Goal: Find specific page/section: Find specific page/section

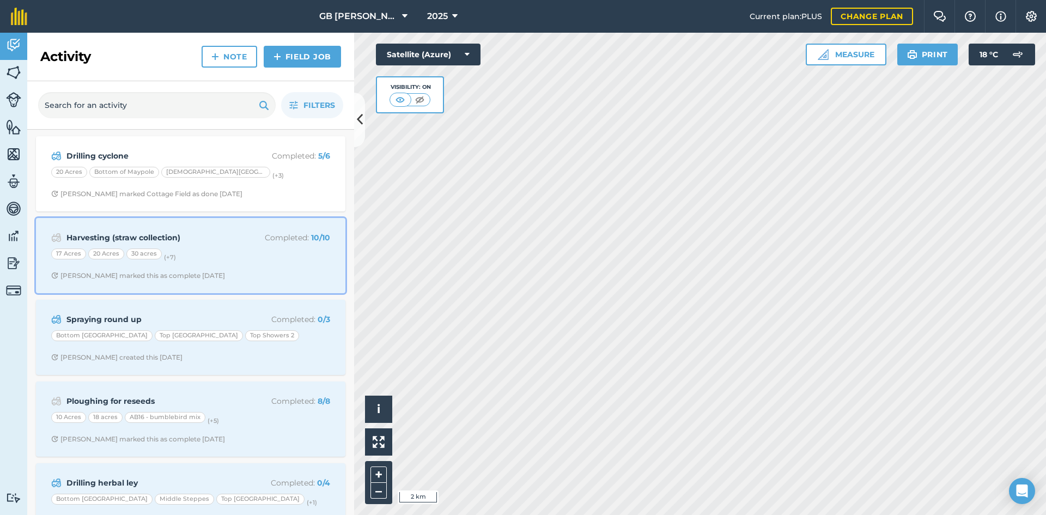
click at [255, 276] on span "[PERSON_NAME] marked this as complete [DATE]" at bounding box center [190, 275] width 279 height 9
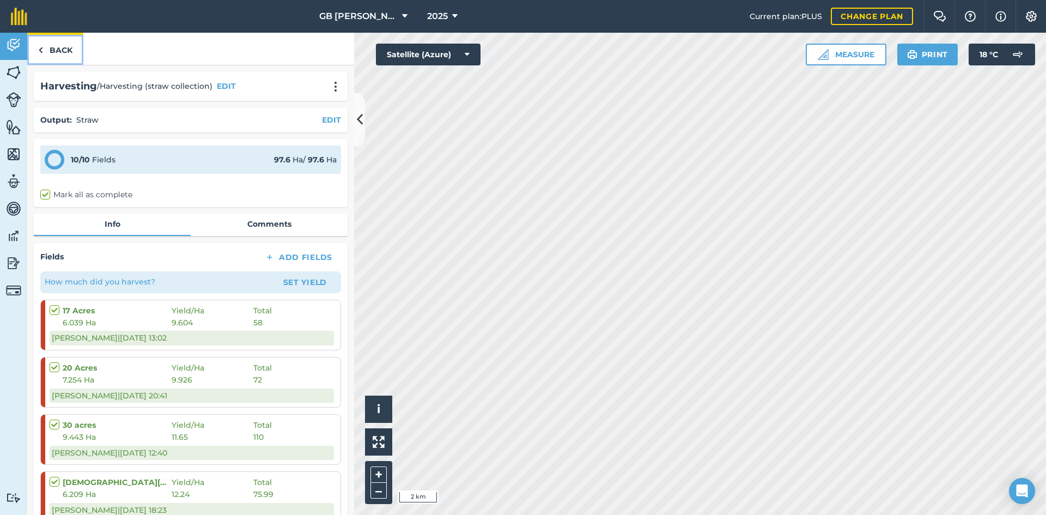
click at [72, 47] on link "Back" at bounding box center [55, 49] width 56 height 32
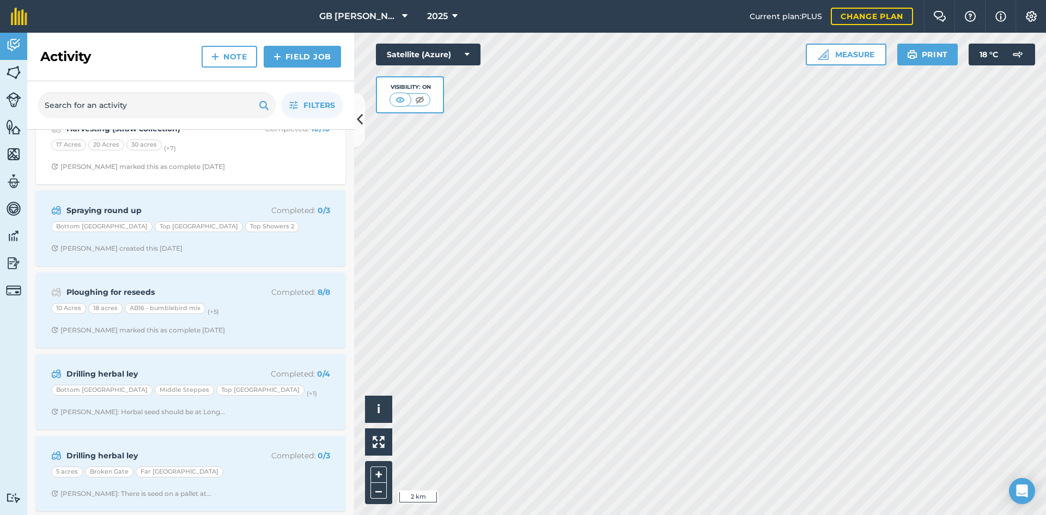
scroll to position [163, 0]
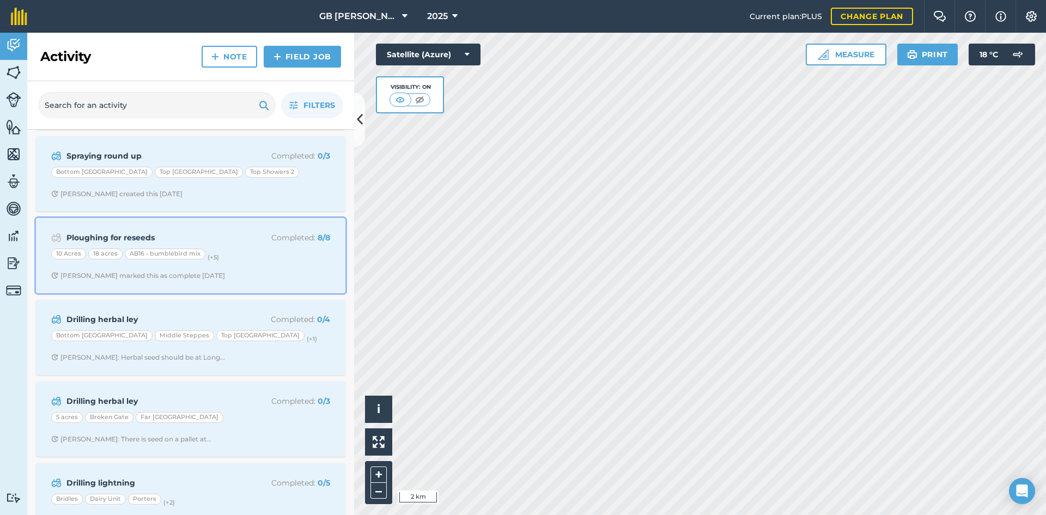
click at [285, 266] on div "Ploughing for reseeds Completed : 8 / 8 10 Acres 18 acres AB16 - bumblebird mix…" at bounding box center [190, 255] width 296 height 62
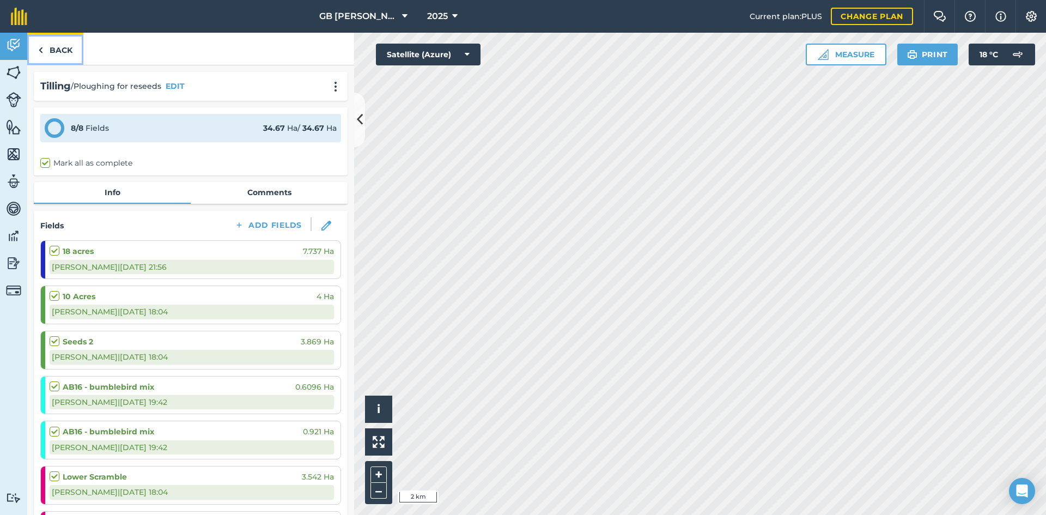
click at [60, 44] on link "Back" at bounding box center [55, 49] width 56 height 32
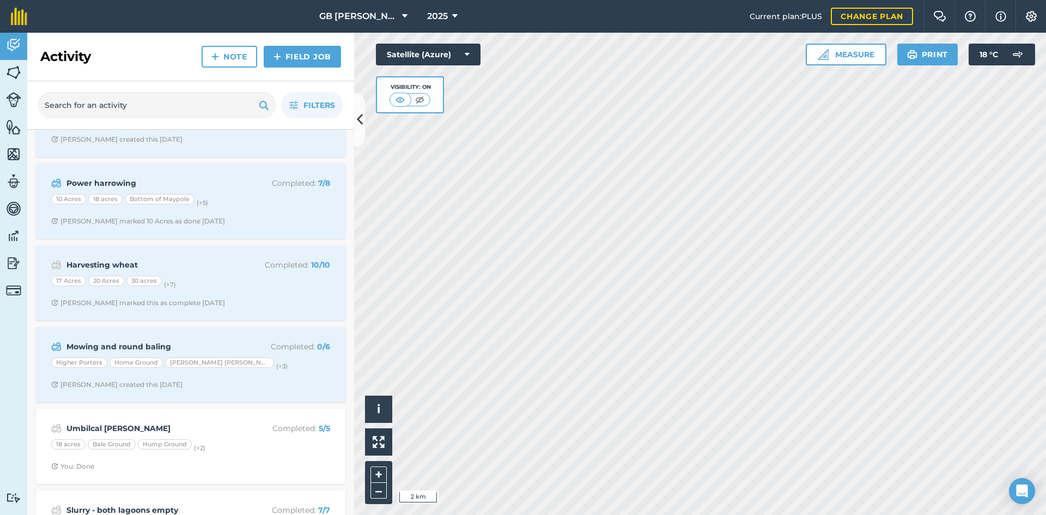
scroll to position [926, 0]
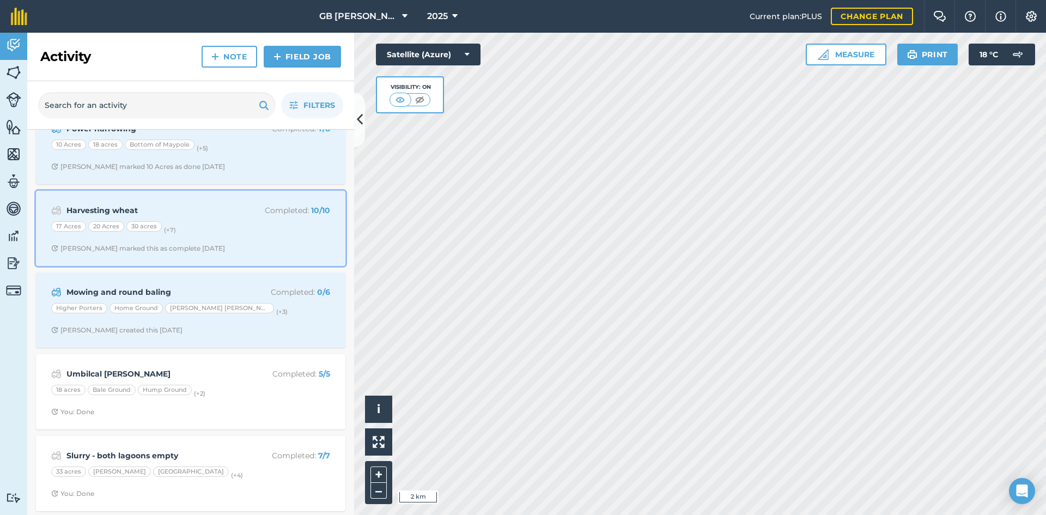
click at [254, 248] on span "[PERSON_NAME] marked this as complete [DATE]" at bounding box center [190, 248] width 279 height 9
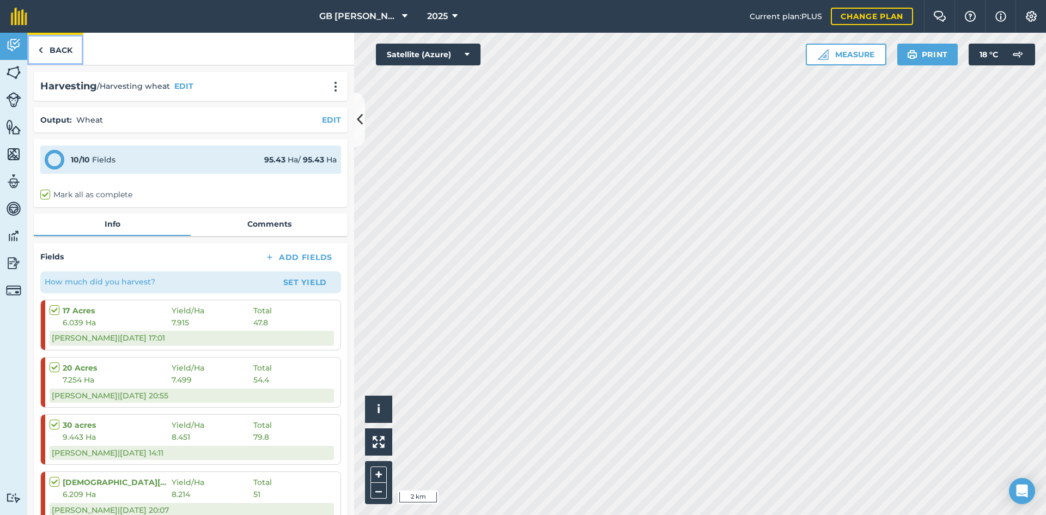
click at [71, 50] on link "Back" at bounding box center [55, 49] width 56 height 32
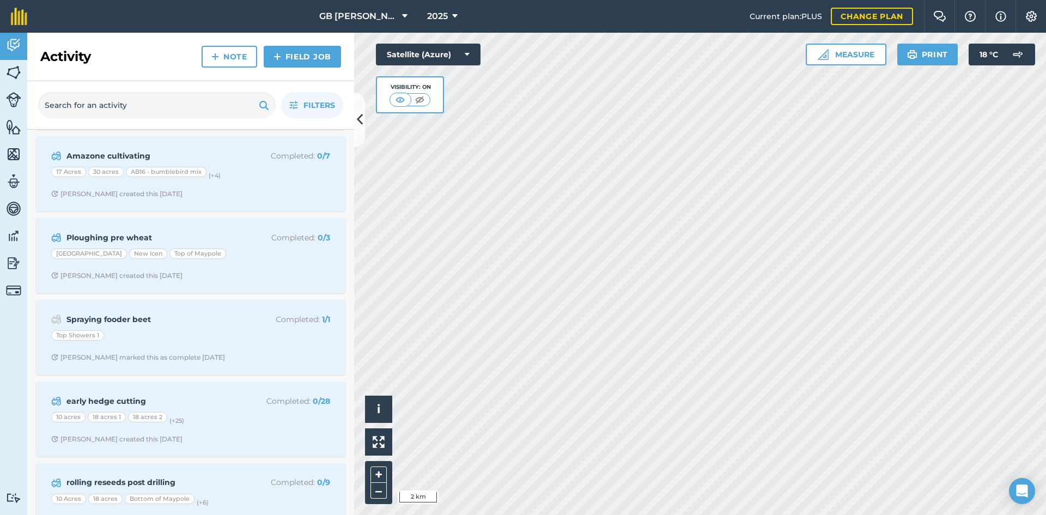
scroll to position [1362, 0]
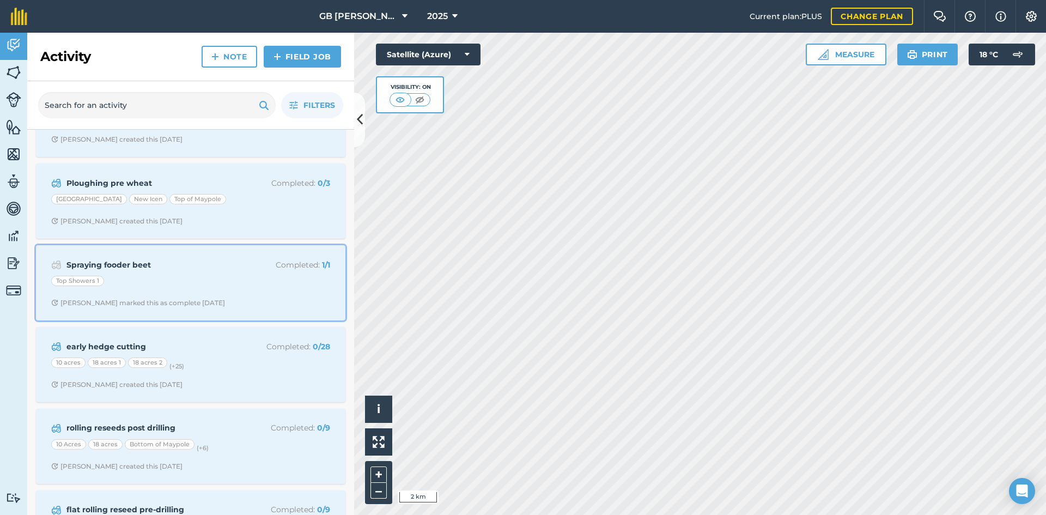
click at [295, 286] on div "Top Showers 1" at bounding box center [190, 283] width 279 height 14
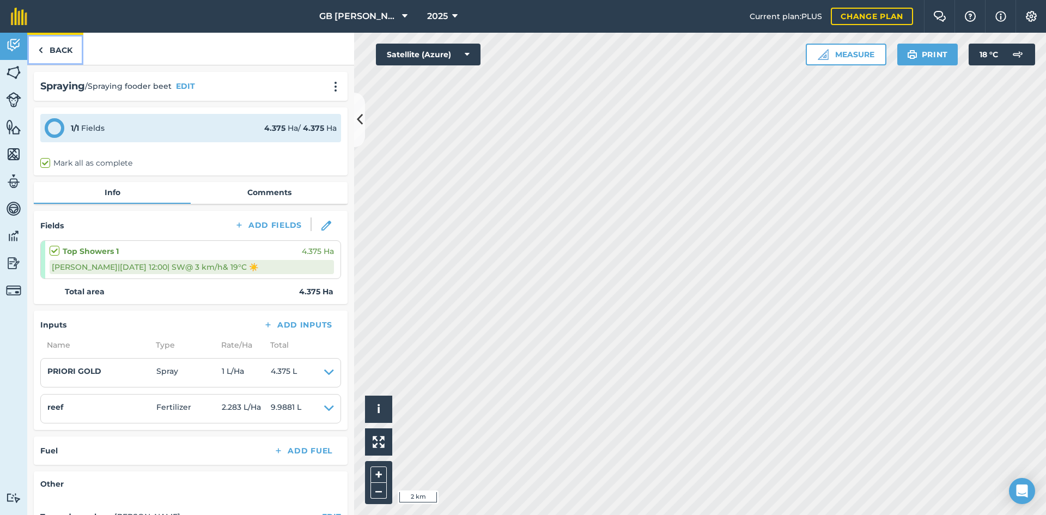
click at [78, 46] on link "Back" at bounding box center [55, 49] width 56 height 32
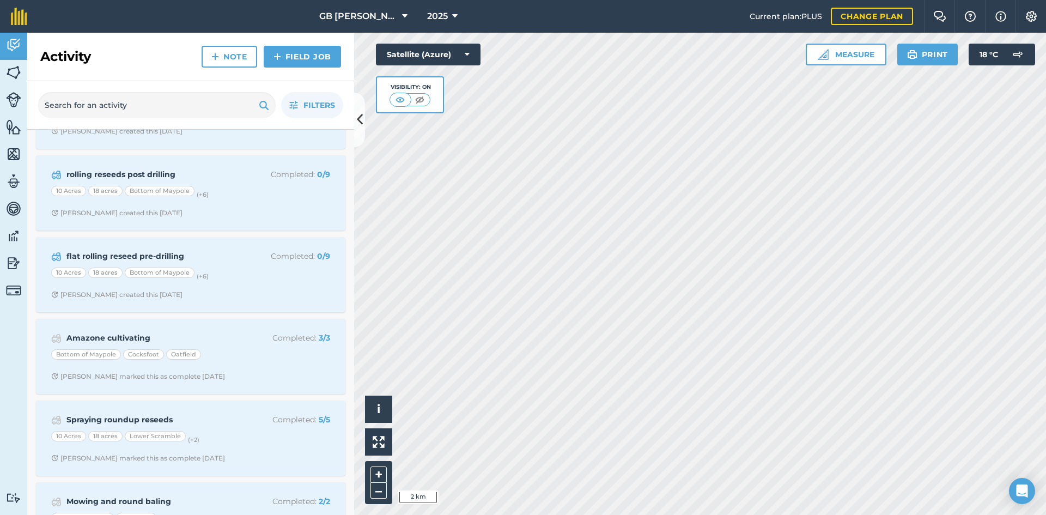
scroll to position [1634, 0]
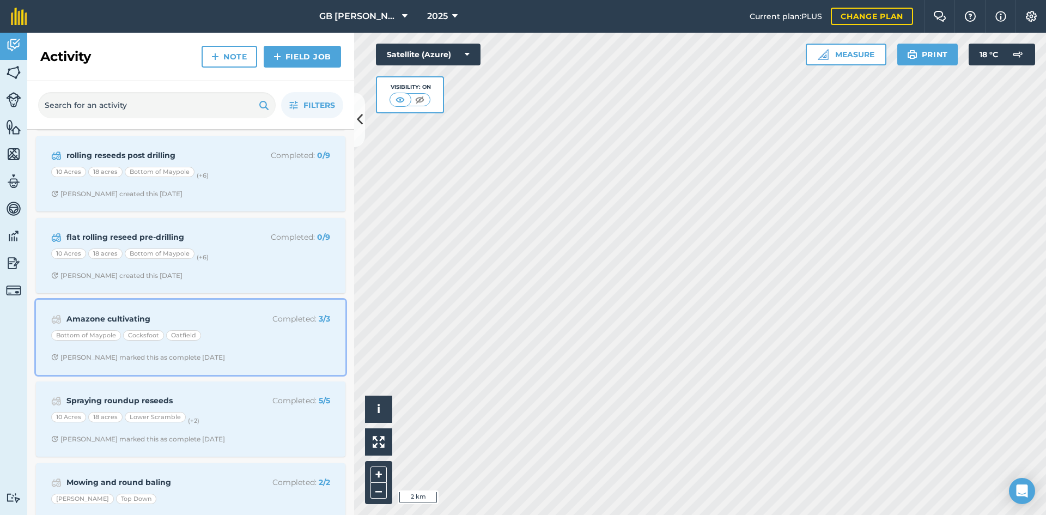
click at [277, 351] on div "Amazone cultivating Completed : 3 / 3 Bottom of Maypole Cocksfoot [PERSON_NAME]…" at bounding box center [190, 337] width 296 height 62
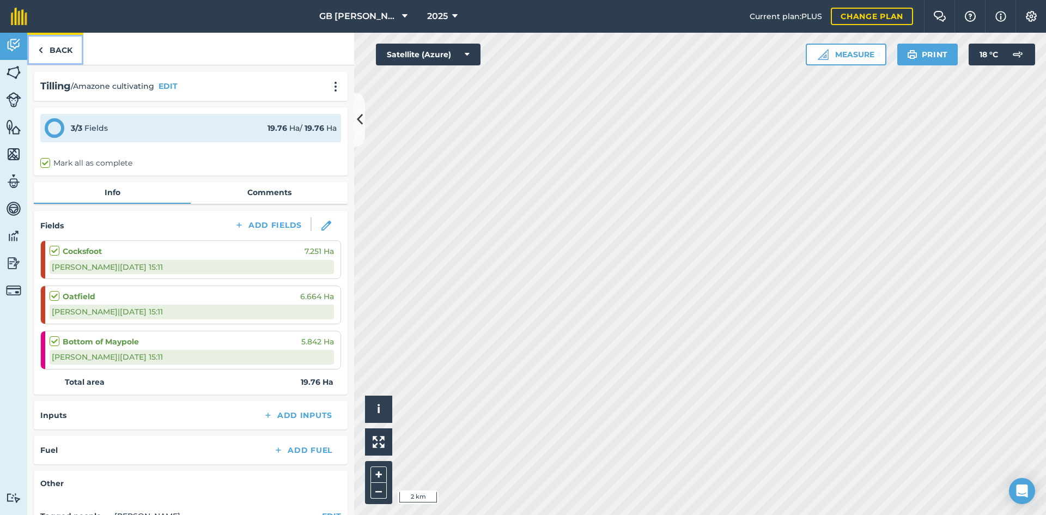
click at [70, 46] on link "Back" at bounding box center [55, 49] width 56 height 32
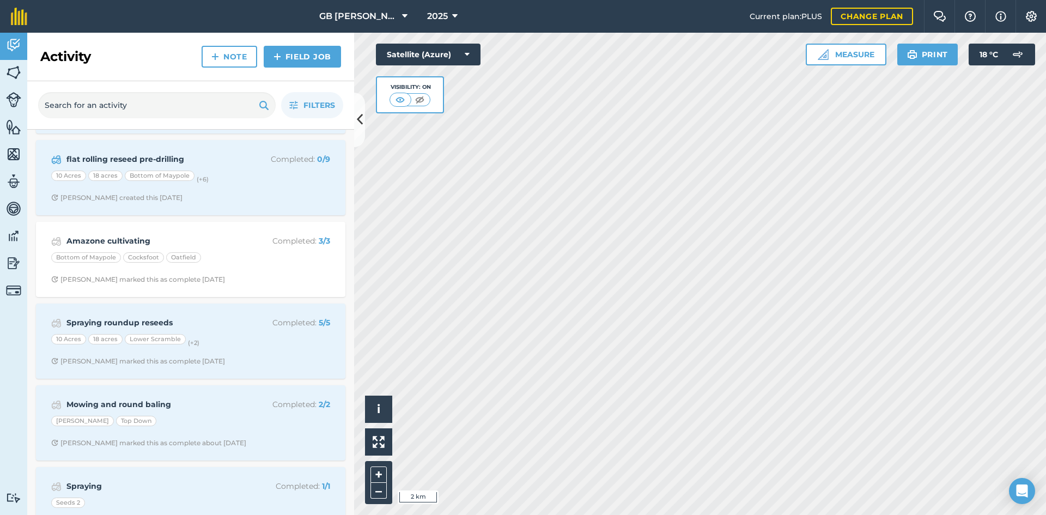
scroll to position [1743, 0]
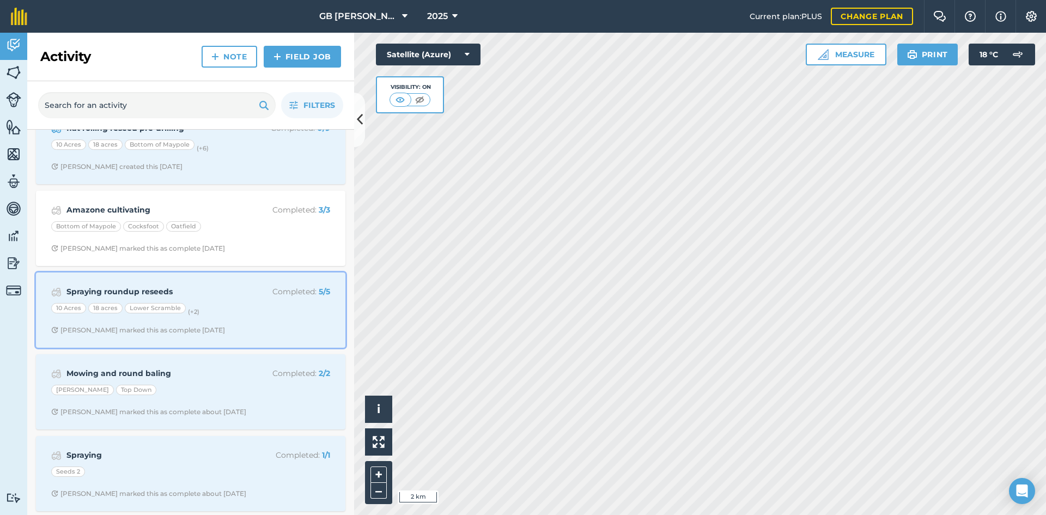
click at [303, 324] on div "Spraying roundup reseeds Completed : 5 / 5 10 Acres 18 acres Lower Scramble (+ …" at bounding box center [190, 310] width 296 height 62
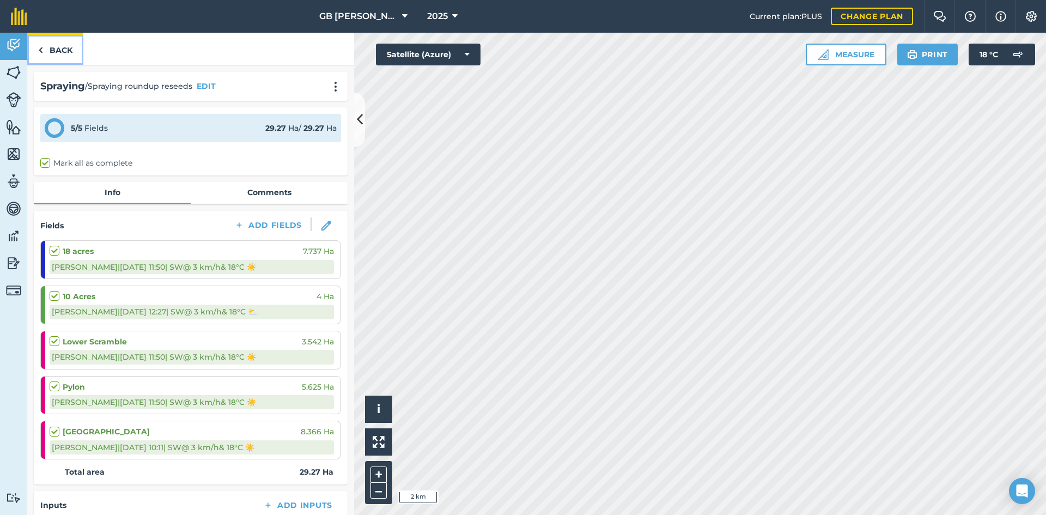
click at [62, 47] on link "Back" at bounding box center [55, 49] width 56 height 32
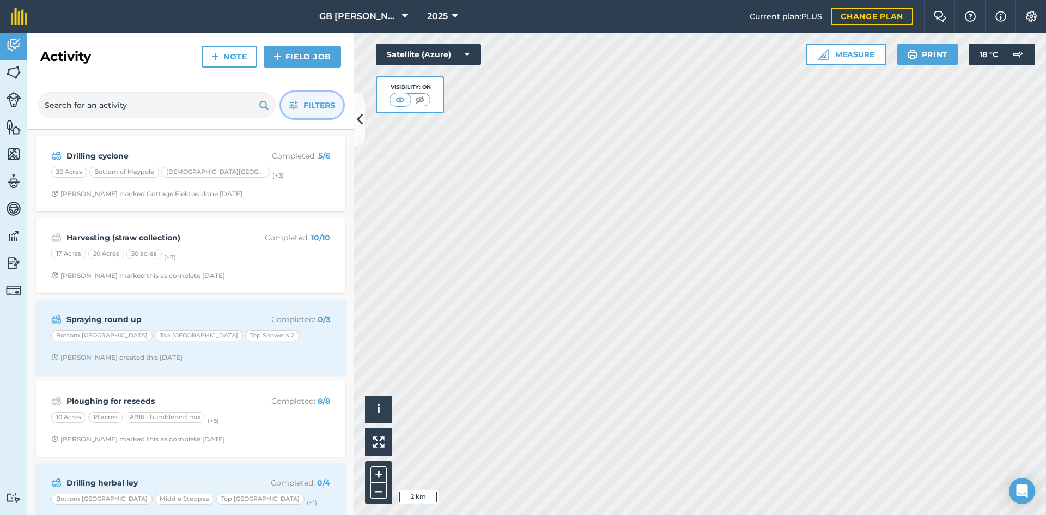
click at [316, 109] on span "Filters" at bounding box center [319, 105] width 32 height 12
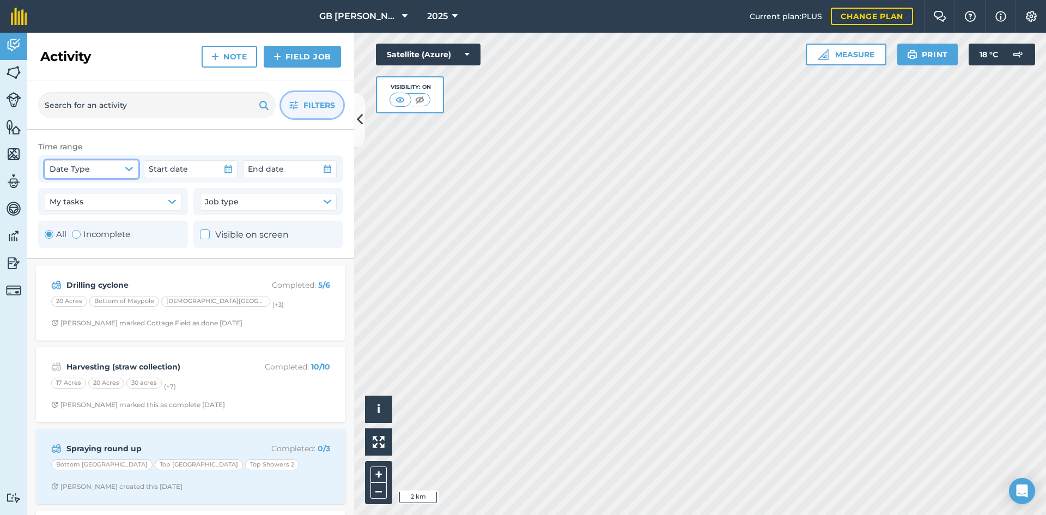
click at [132, 173] on icon "button" at bounding box center [129, 168] width 9 height 9
click at [97, 220] on label "Completed date" at bounding box center [94, 223] width 87 height 14
checkbox input "true"
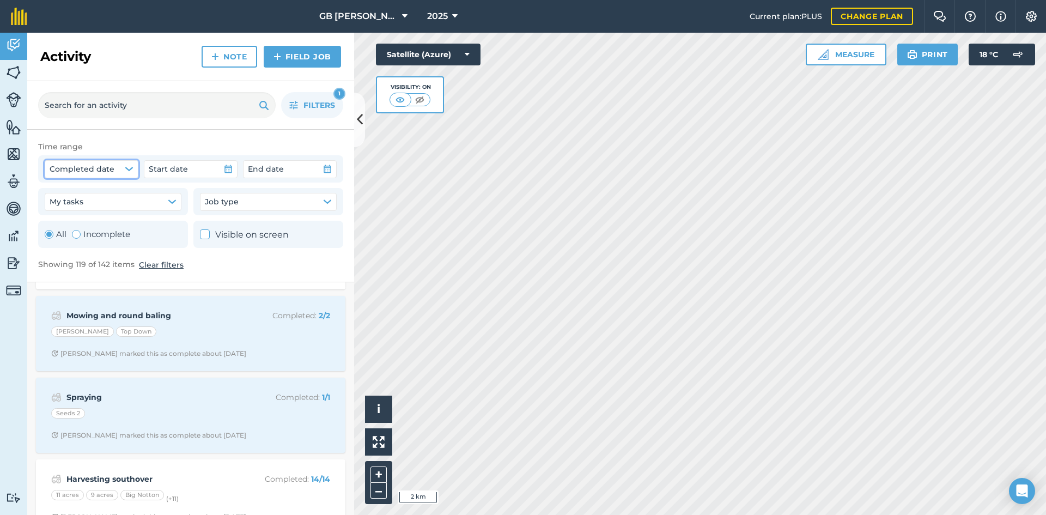
scroll to position [654, 0]
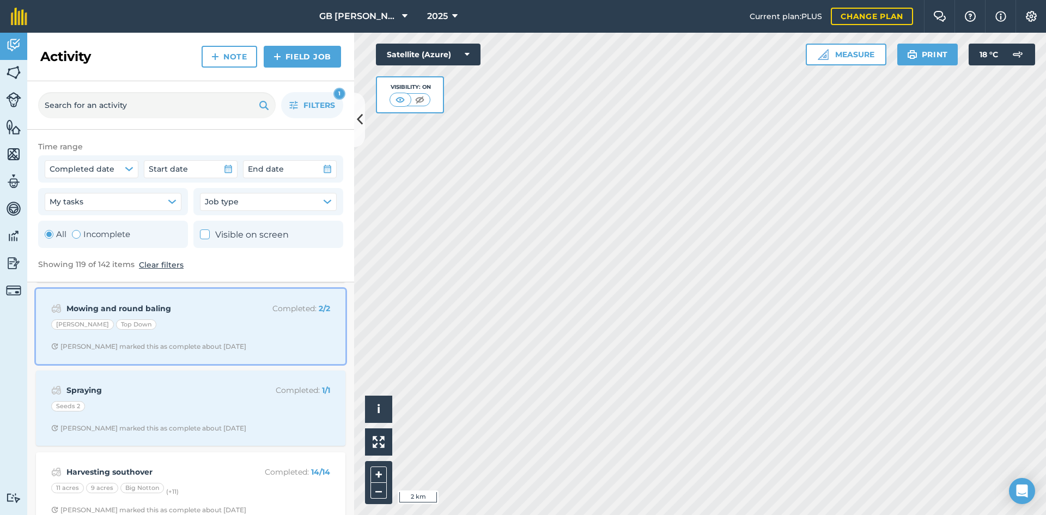
click at [249, 324] on div "[PERSON_NAME] Top Down" at bounding box center [190, 326] width 279 height 14
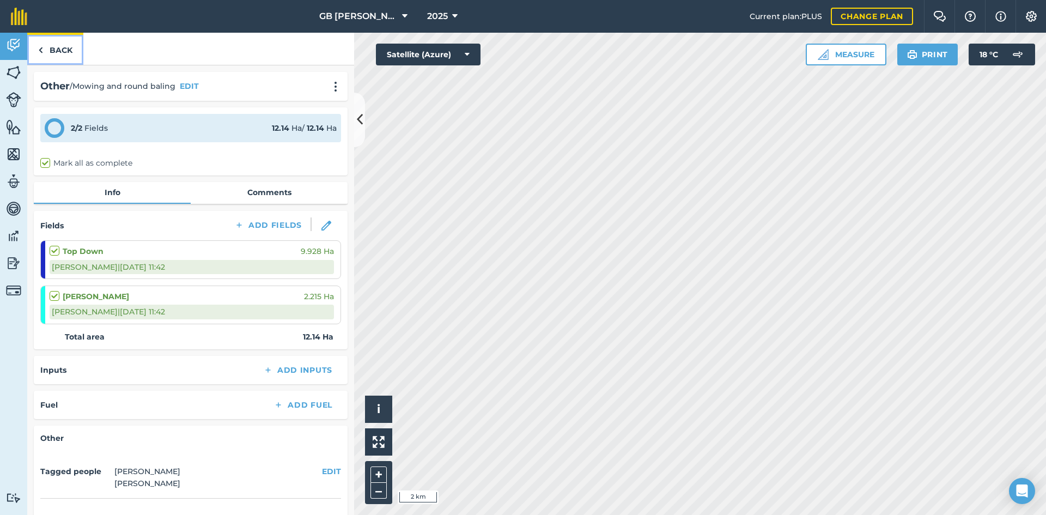
click at [62, 48] on link "Back" at bounding box center [55, 49] width 56 height 32
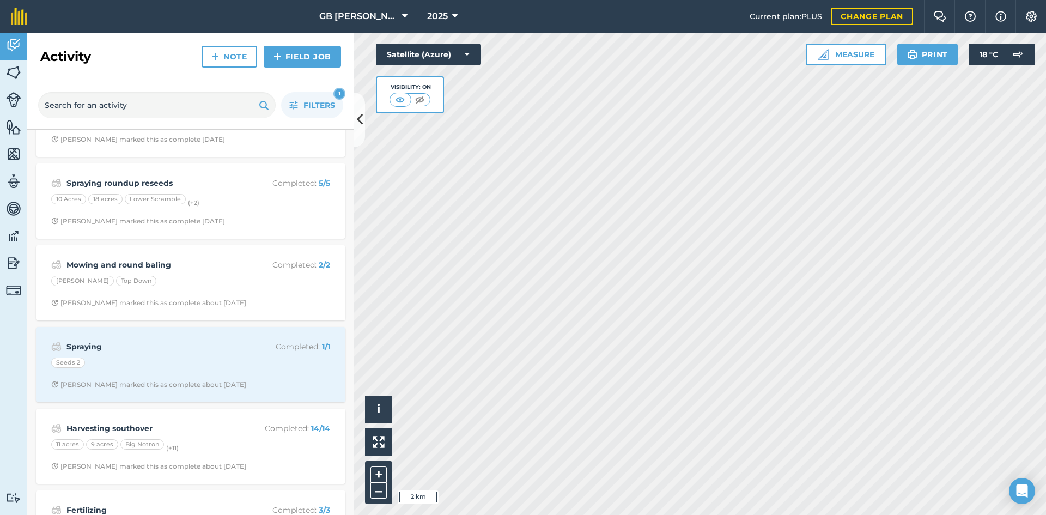
scroll to position [599, 0]
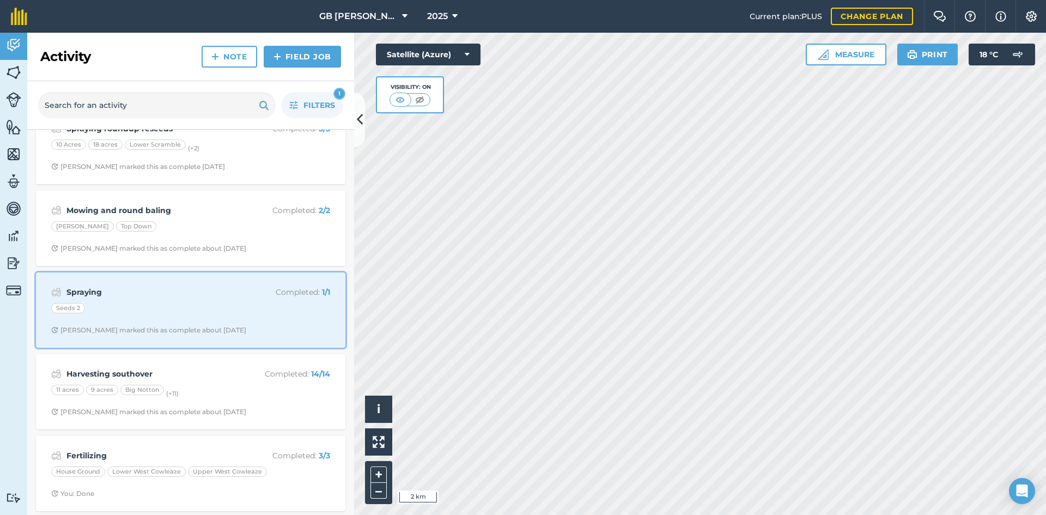
click at [240, 301] on div "Spraying Completed : 1 / 1 Seeds 2 [PERSON_NAME] marked this as complete about …" at bounding box center [190, 310] width 296 height 62
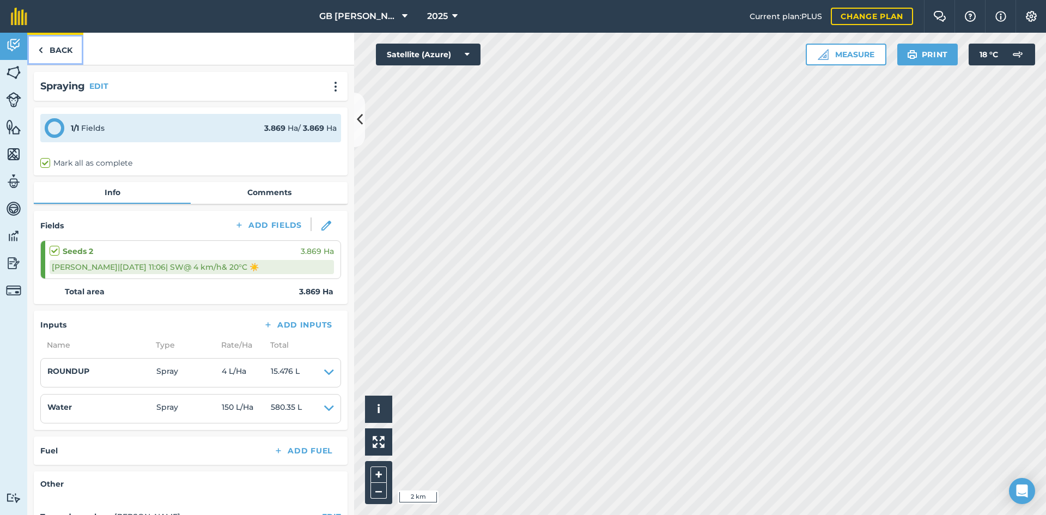
click at [61, 51] on link "Back" at bounding box center [55, 49] width 56 height 32
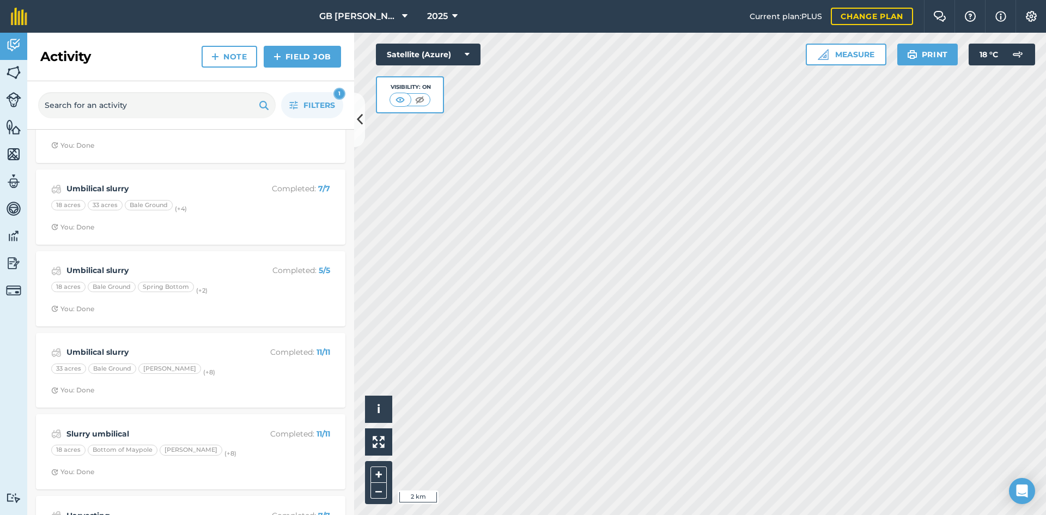
scroll to position [2614, 0]
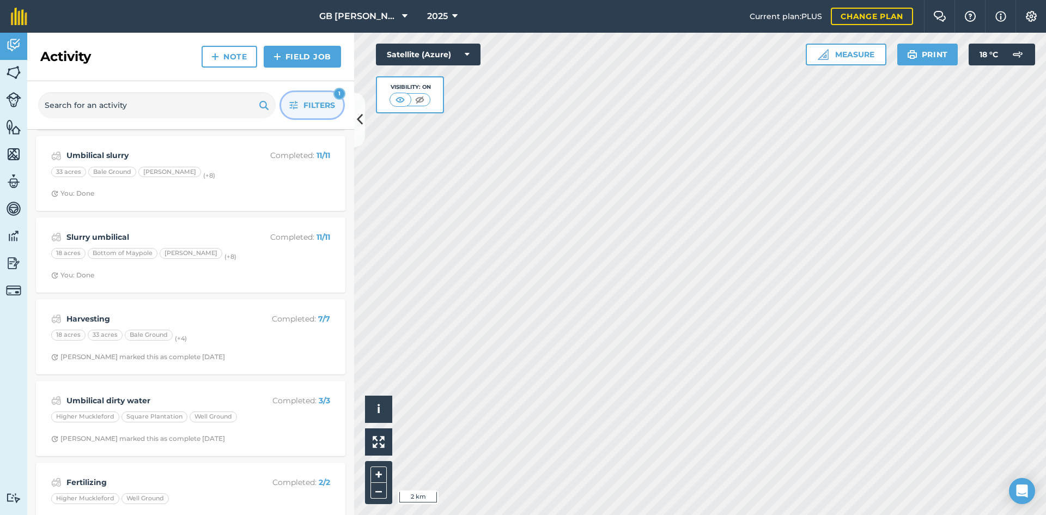
click at [316, 107] on span "Filters" at bounding box center [319, 105] width 32 height 12
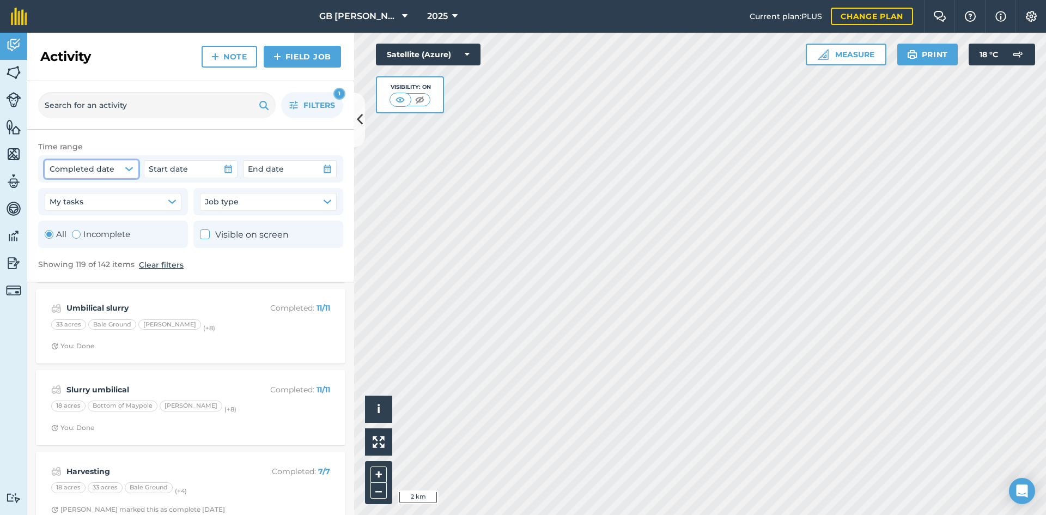
click at [131, 172] on icon "button" at bounding box center [129, 168] width 9 height 9
click at [100, 195] on label "Created date" at bounding box center [94, 195] width 87 height 14
checkbox input "true"
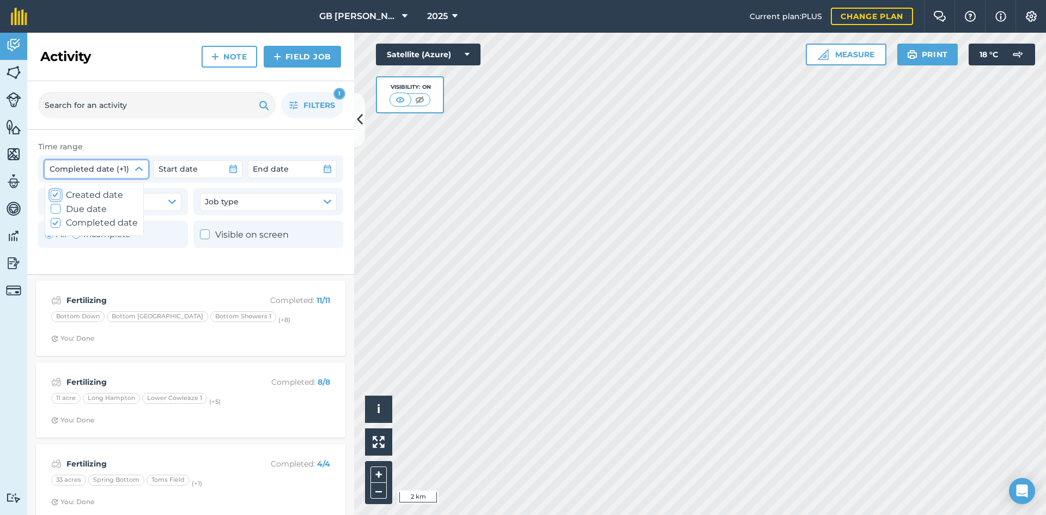
scroll to position [4084, 0]
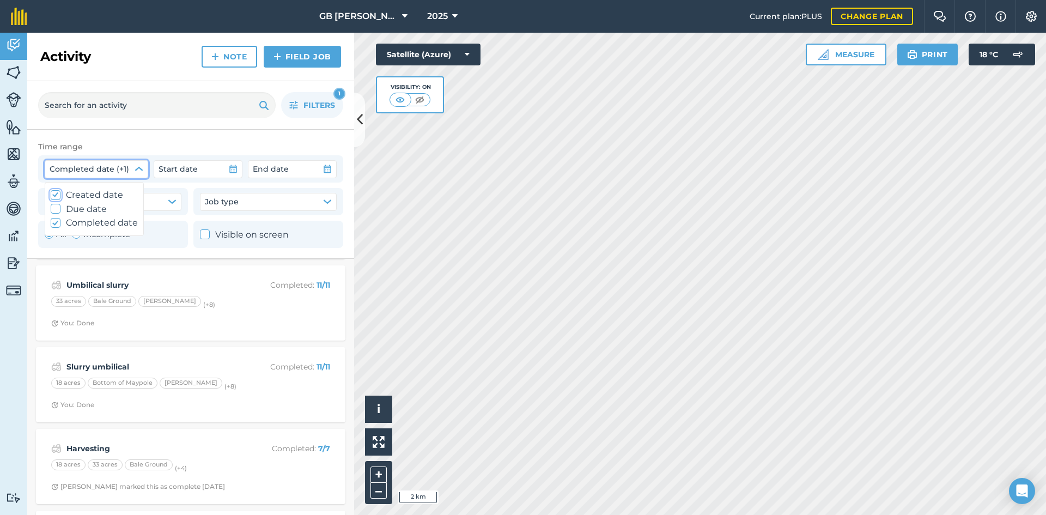
click at [90, 221] on label "Completed date" at bounding box center [94, 223] width 87 height 14
checkbox input "false"
click at [88, 211] on label "Due date" at bounding box center [94, 209] width 87 height 14
checkbox input "false"
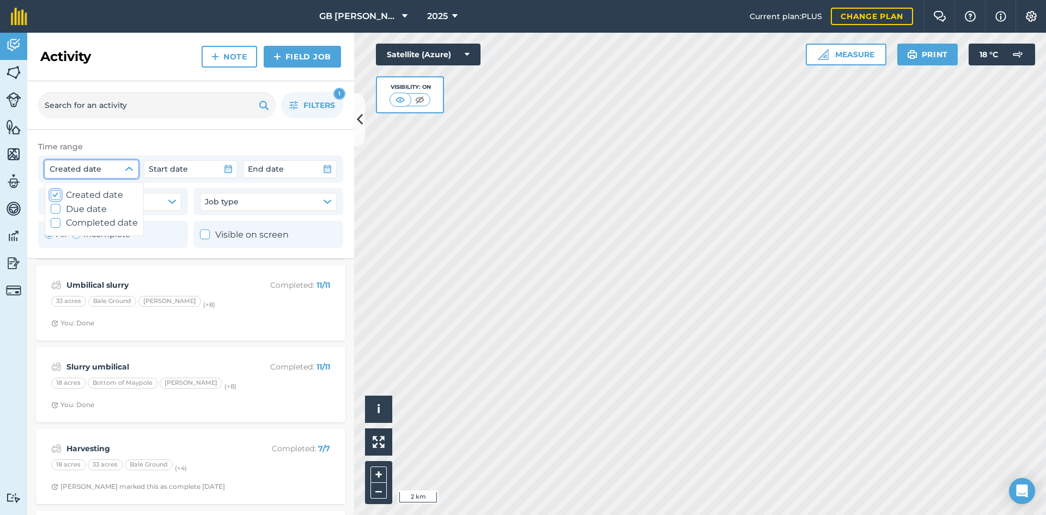
click at [109, 196] on label "Created date" at bounding box center [94, 195] width 87 height 14
checkbox input "false"
click at [94, 210] on label "Due date" at bounding box center [94, 209] width 87 height 14
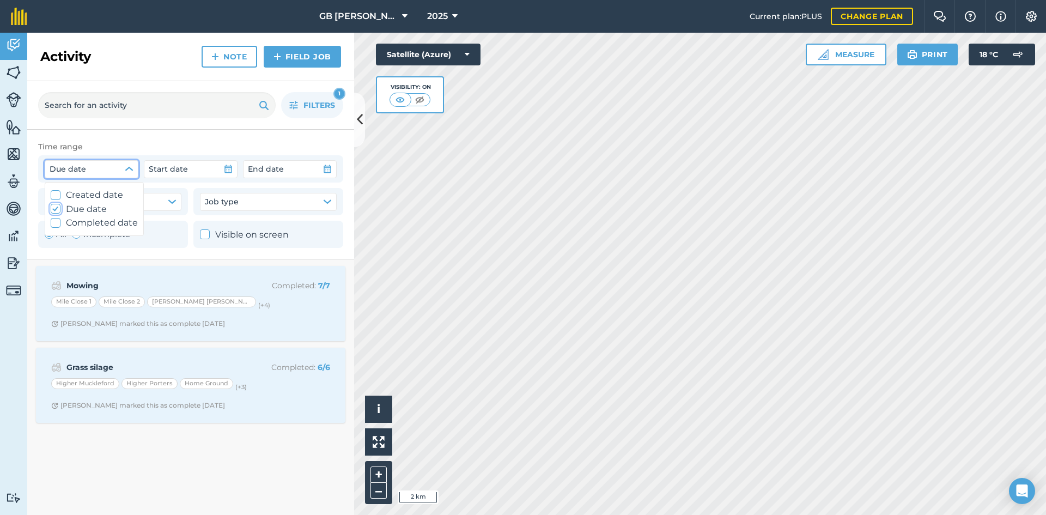
scroll to position [0, 0]
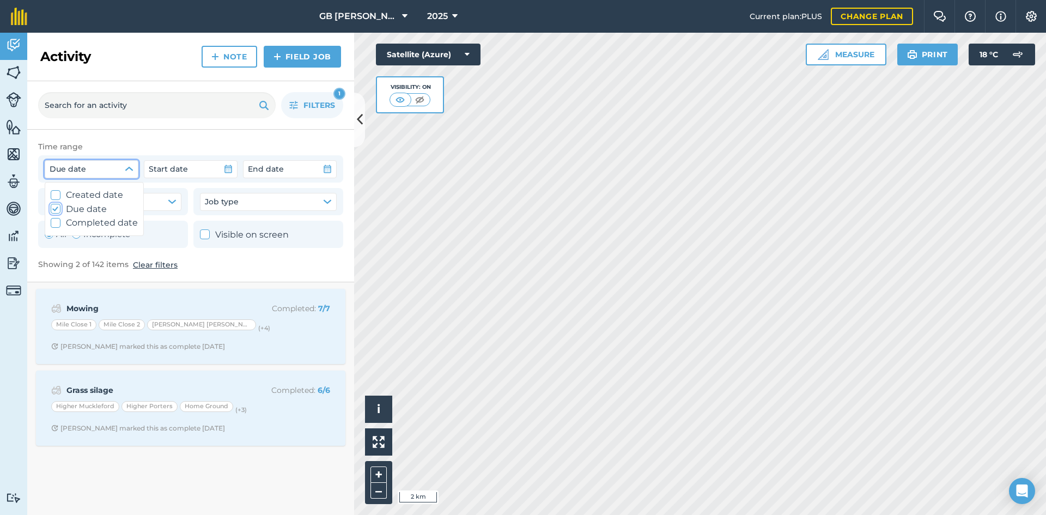
click at [94, 210] on label "Due date" at bounding box center [94, 209] width 87 height 14
checkbox input "false"
